Goal: Book appointment/travel/reservation

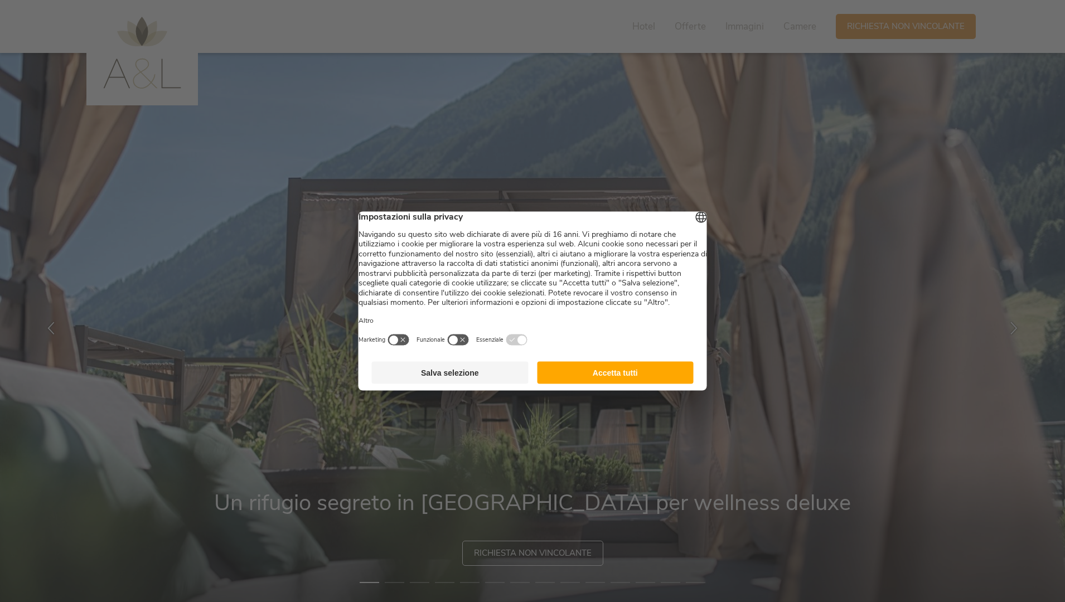
click at [644, 384] on button "Accetta tutti" at bounding box center [615, 373] width 157 height 22
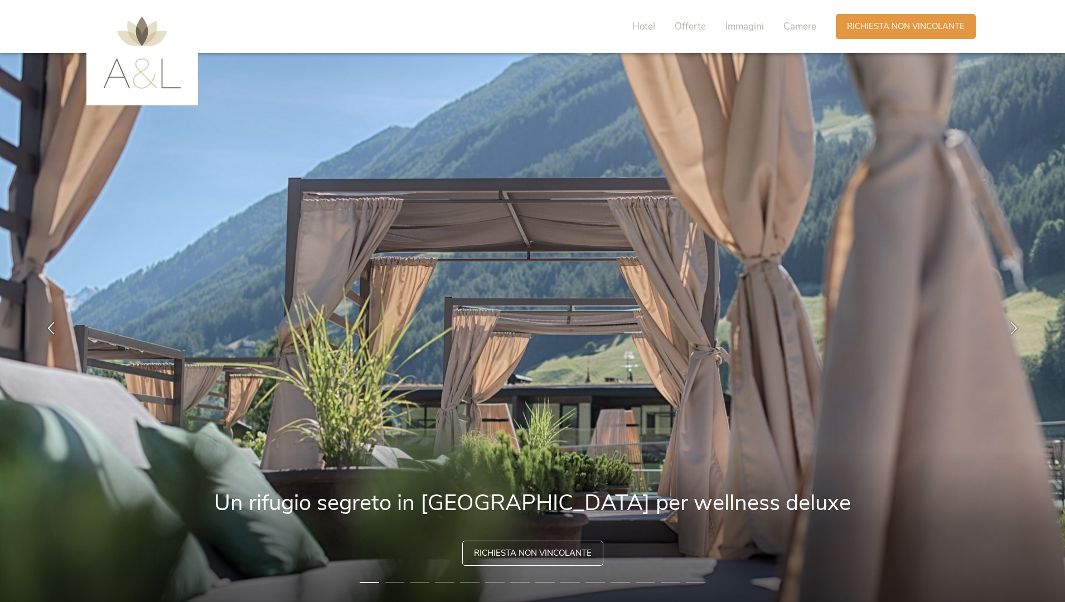
click at [128, 74] on img at bounding box center [142, 53] width 78 height 72
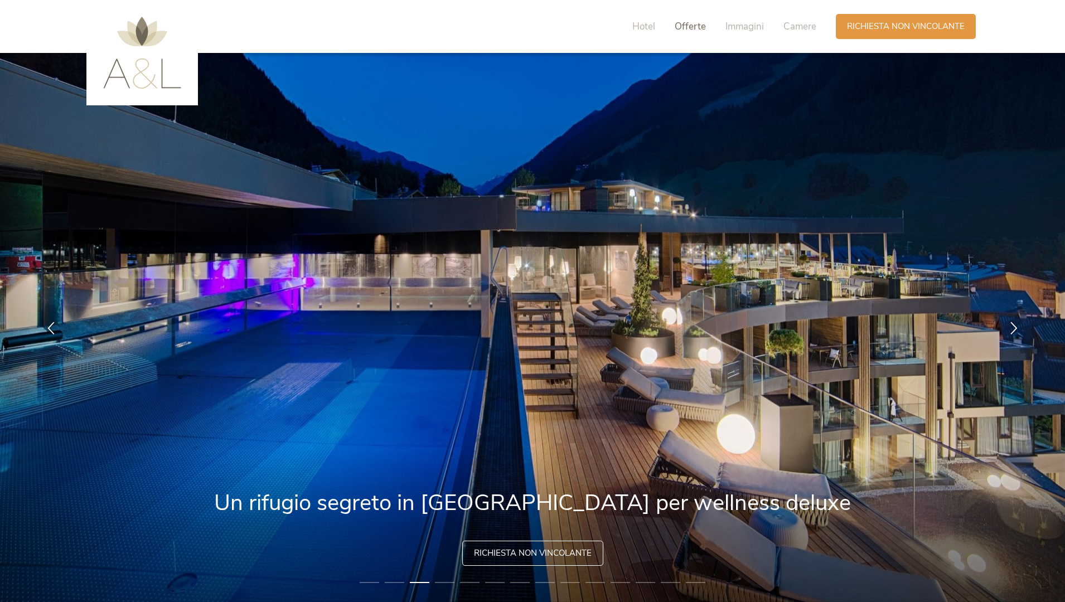
click at [696, 29] on span "Offerte" at bounding box center [690, 26] width 31 height 13
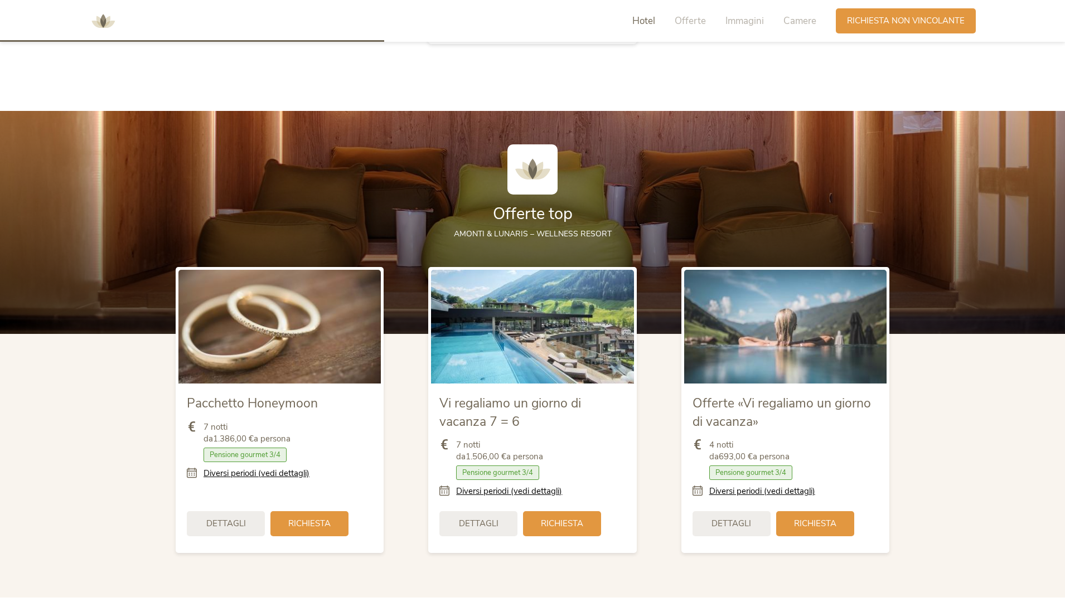
scroll to position [1378, 0]
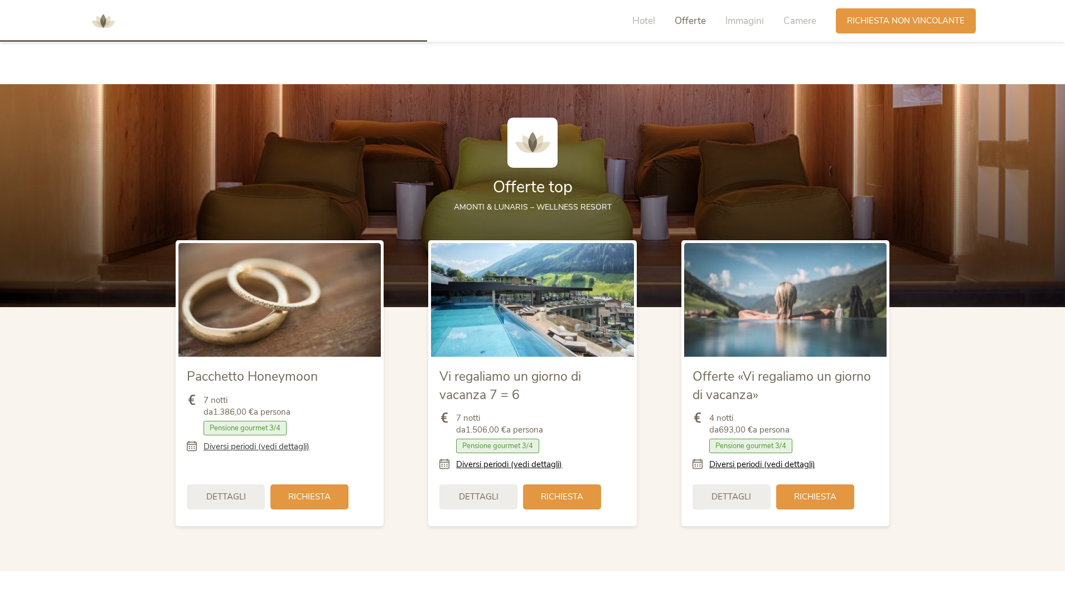
click at [290, 441] on link "Diversi periodi (vedi dettagli)" at bounding box center [256, 447] width 106 height 12
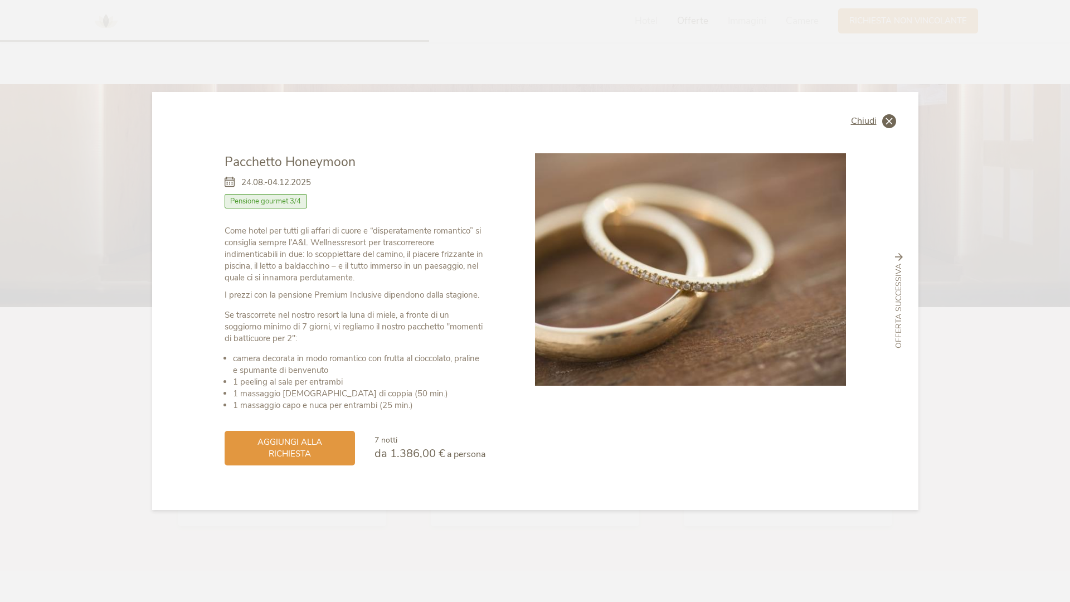
click at [886, 124] on icon at bounding box center [889, 121] width 14 height 14
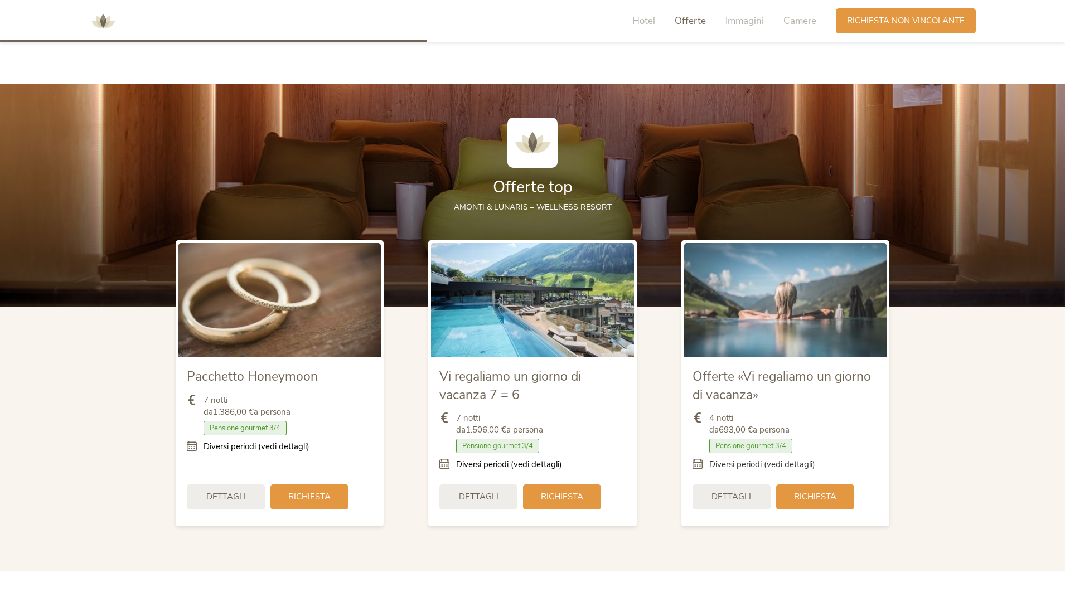
click at [790, 459] on link "Diversi periodi (vedi dettagli)" at bounding box center [762, 465] width 106 height 12
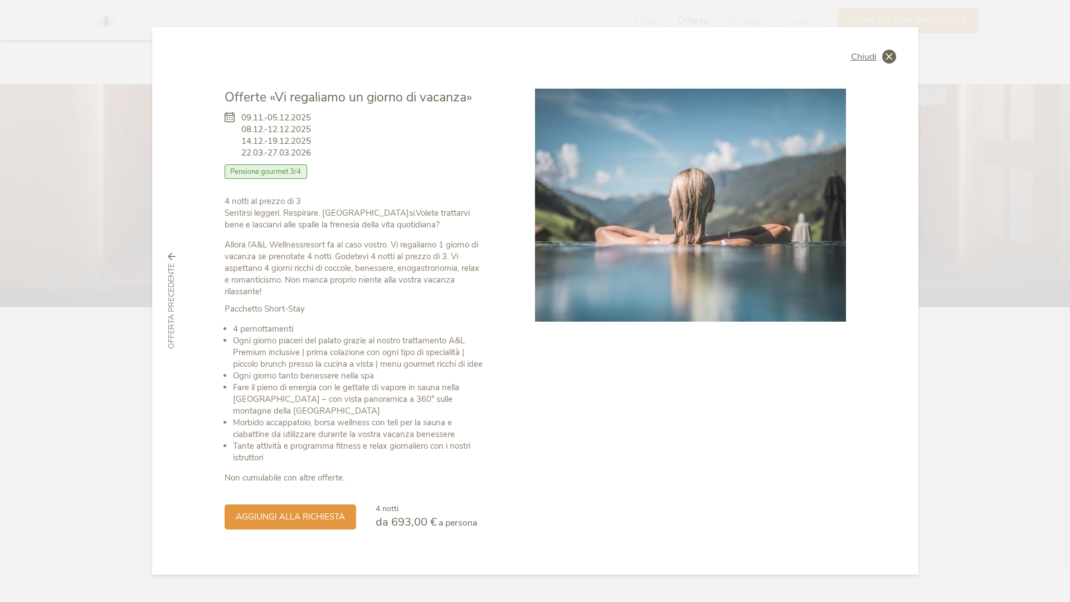
click at [870, 55] on span "Chiudi" at bounding box center [864, 56] width 26 height 9
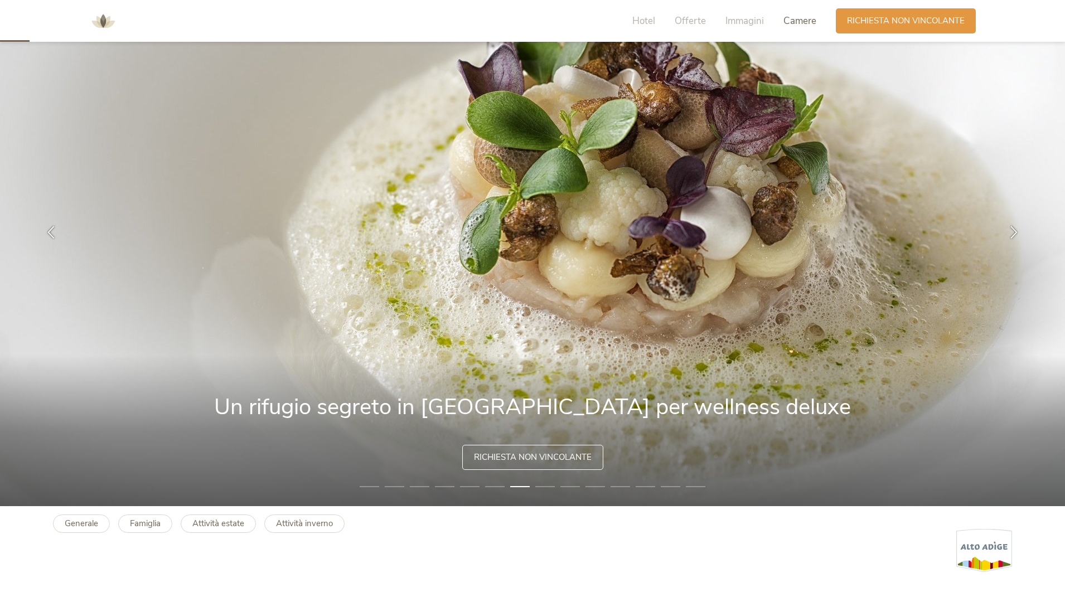
drag, startPoint x: 803, startPoint y: 14, endPoint x: 800, endPoint y: 23, distance: 9.5
click at [803, 15] on span "Camere" at bounding box center [799, 20] width 33 height 13
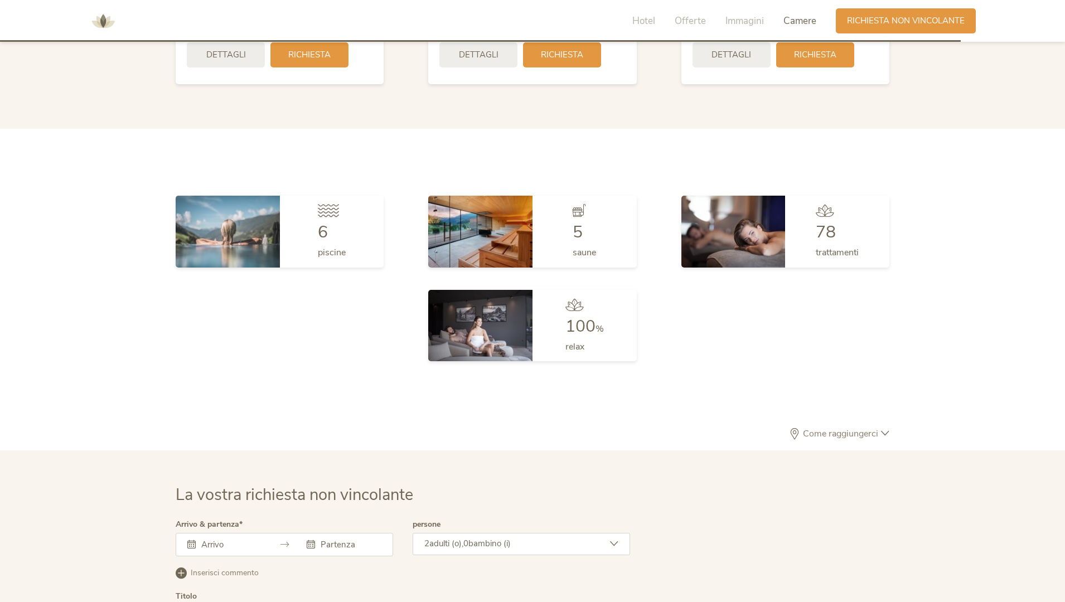
scroll to position [3320, 0]
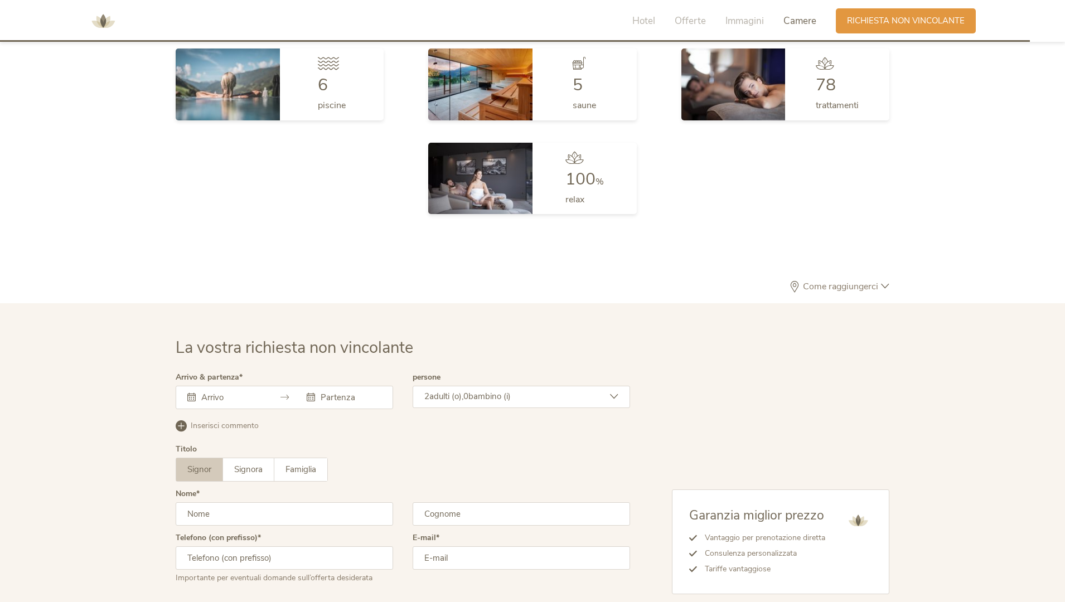
click at [231, 386] on div at bounding box center [284, 397] width 217 height 23
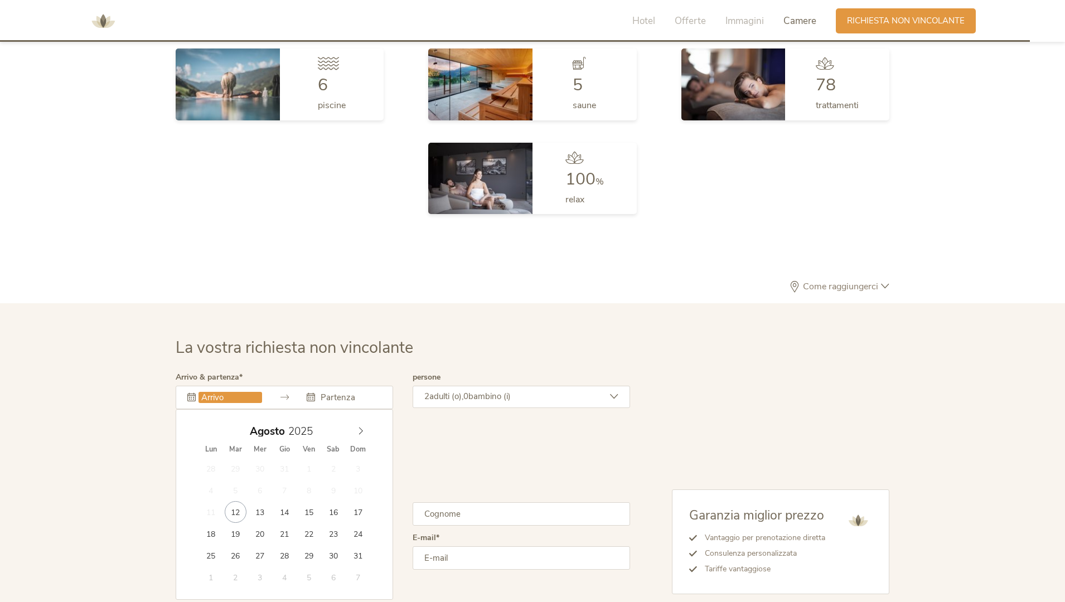
click at [242, 392] on input "text" at bounding box center [230, 397] width 64 height 11
type input "17.08.2025"
type input "21.08.2025"
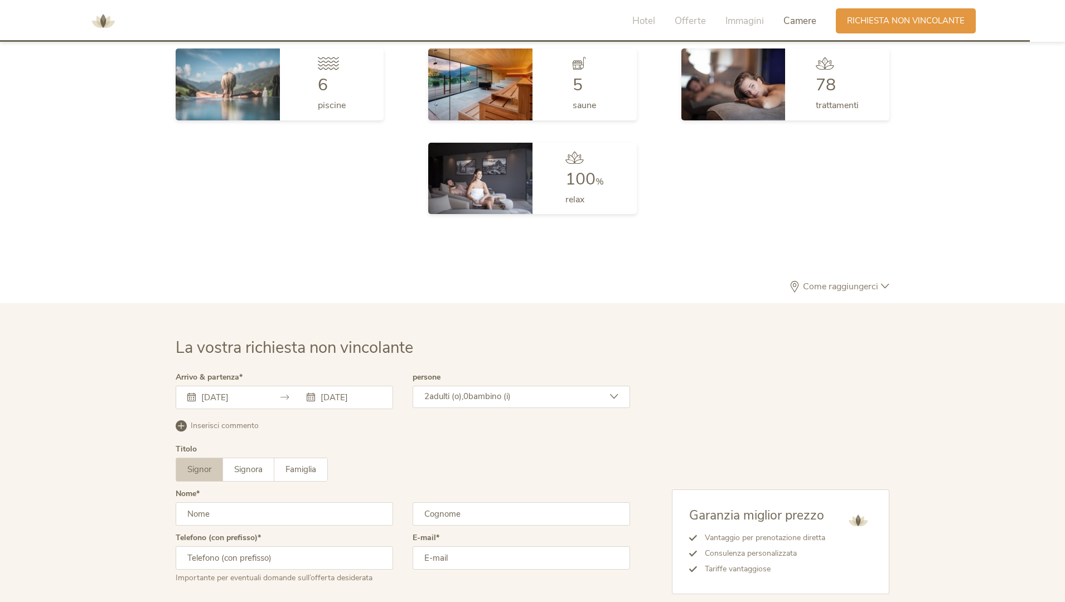
click at [521, 386] on div "2 adulti (o), 0 bambino (i)" at bounding box center [521, 397] width 217 height 22
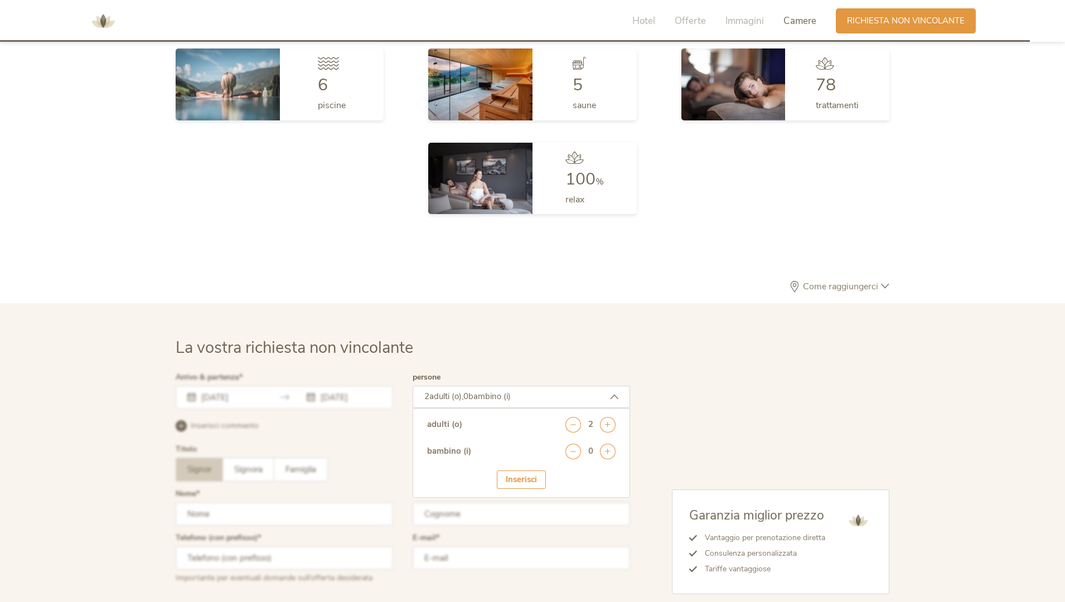
click at [573, 417] on div "adulti (o) 2" at bounding box center [521, 430] width 188 height 27
click at [570, 417] on icon at bounding box center [573, 425] width 16 height 16
click at [517, 470] on div "Inserisci" at bounding box center [521, 479] width 49 height 18
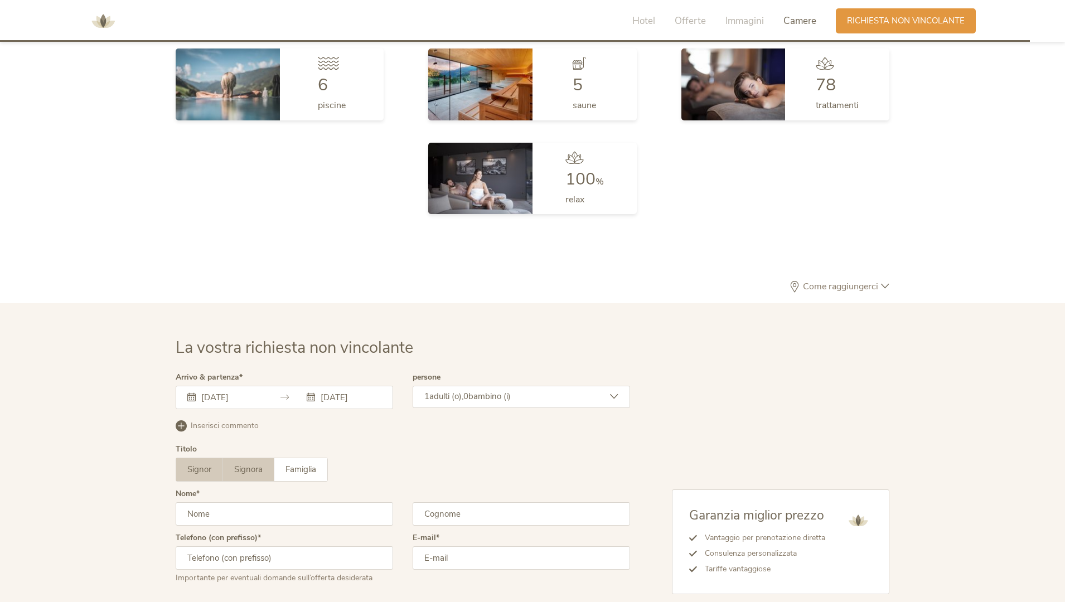
click at [250, 458] on label "Signora" at bounding box center [248, 469] width 51 height 23
click at [227, 502] on input "text" at bounding box center [284, 513] width 217 height 23
type input "Barbara"
type input "Arnoldi"
type input "+393662718413"
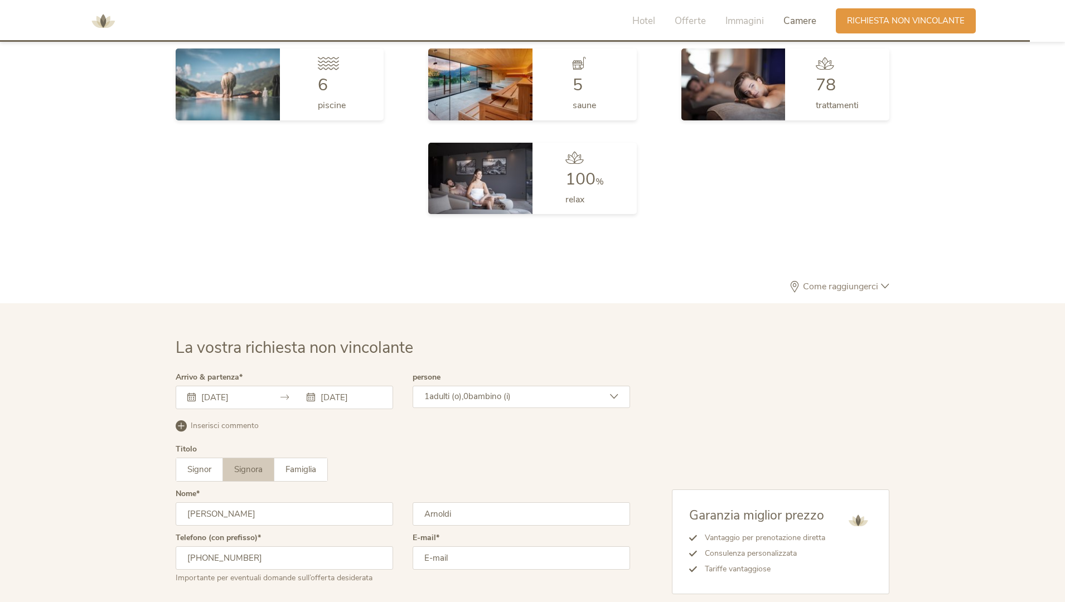
type input "barbara.arnoldi@icloud.com"
type input "Edoardo"
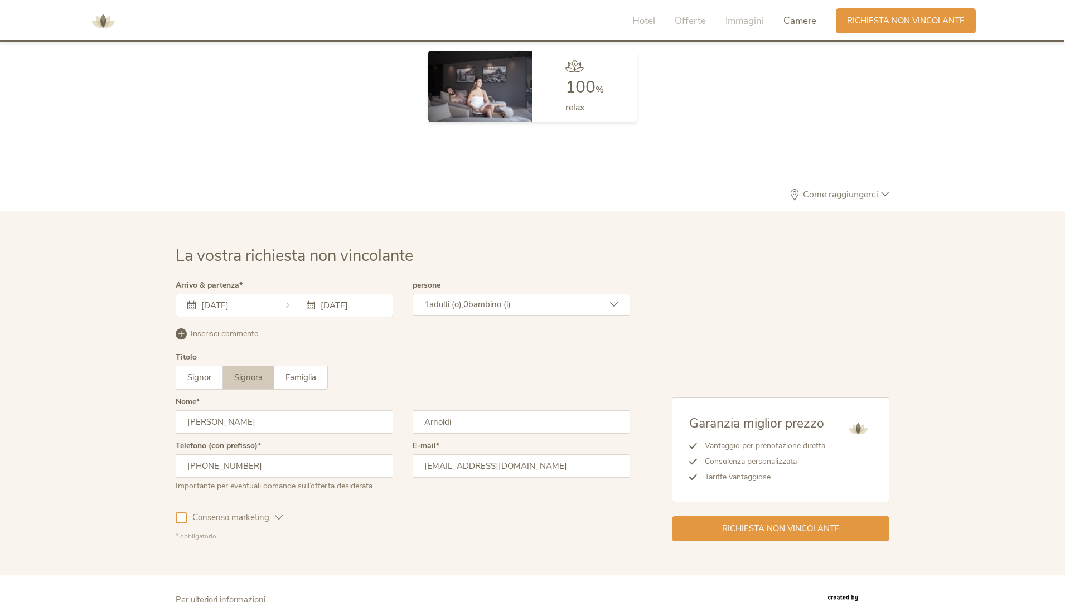
scroll to position [3432, 0]
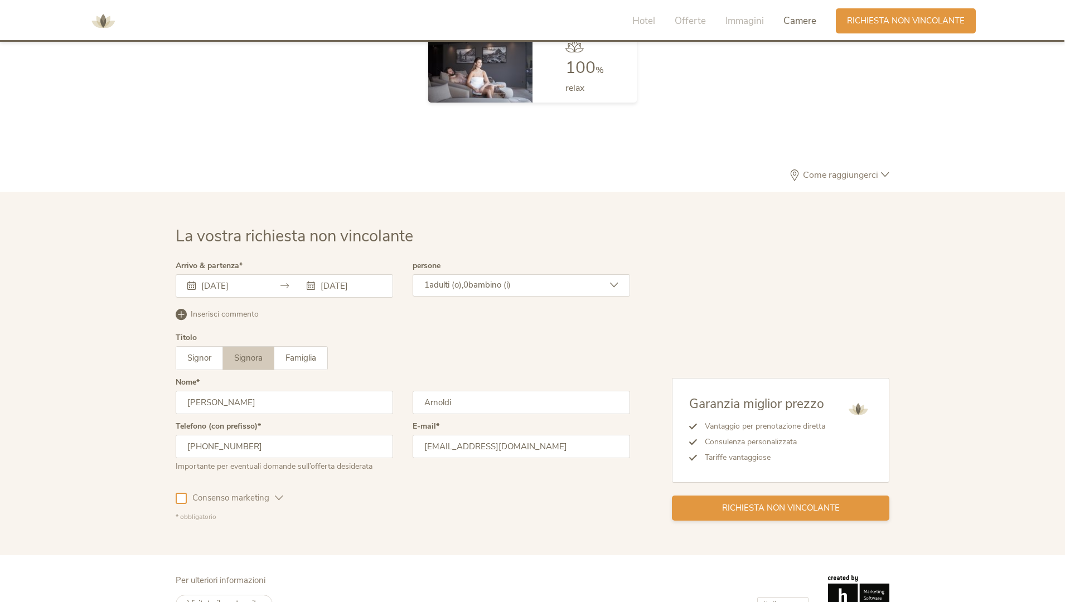
click at [747, 502] on span "Richiesta non vincolante" at bounding box center [781, 508] width 118 height 12
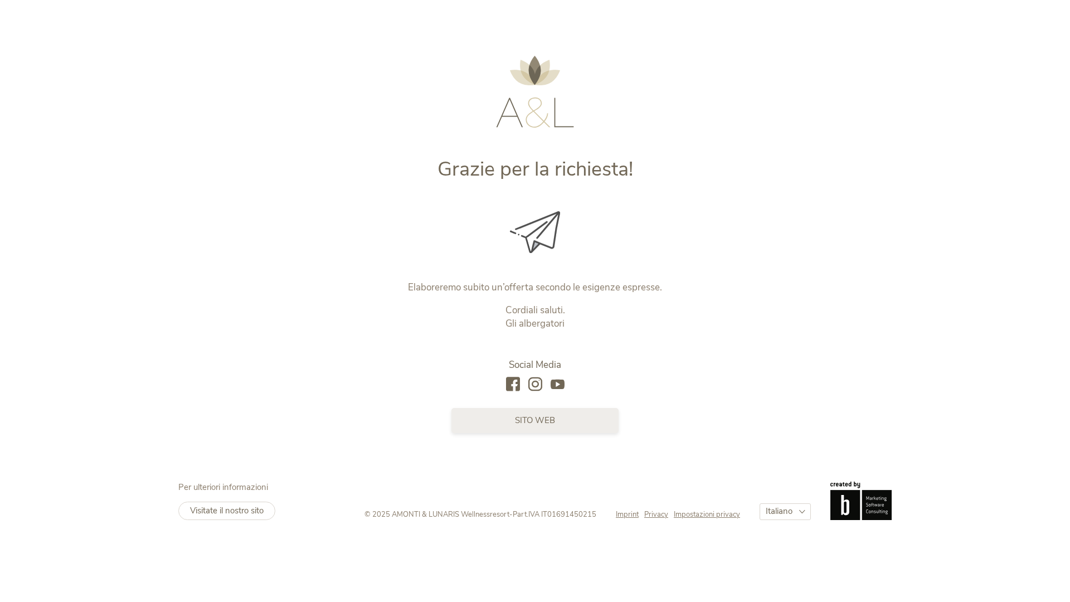
click at [542, 425] on span "sito web" at bounding box center [535, 421] width 40 height 12
